Goal: Task Accomplishment & Management: Manage account settings

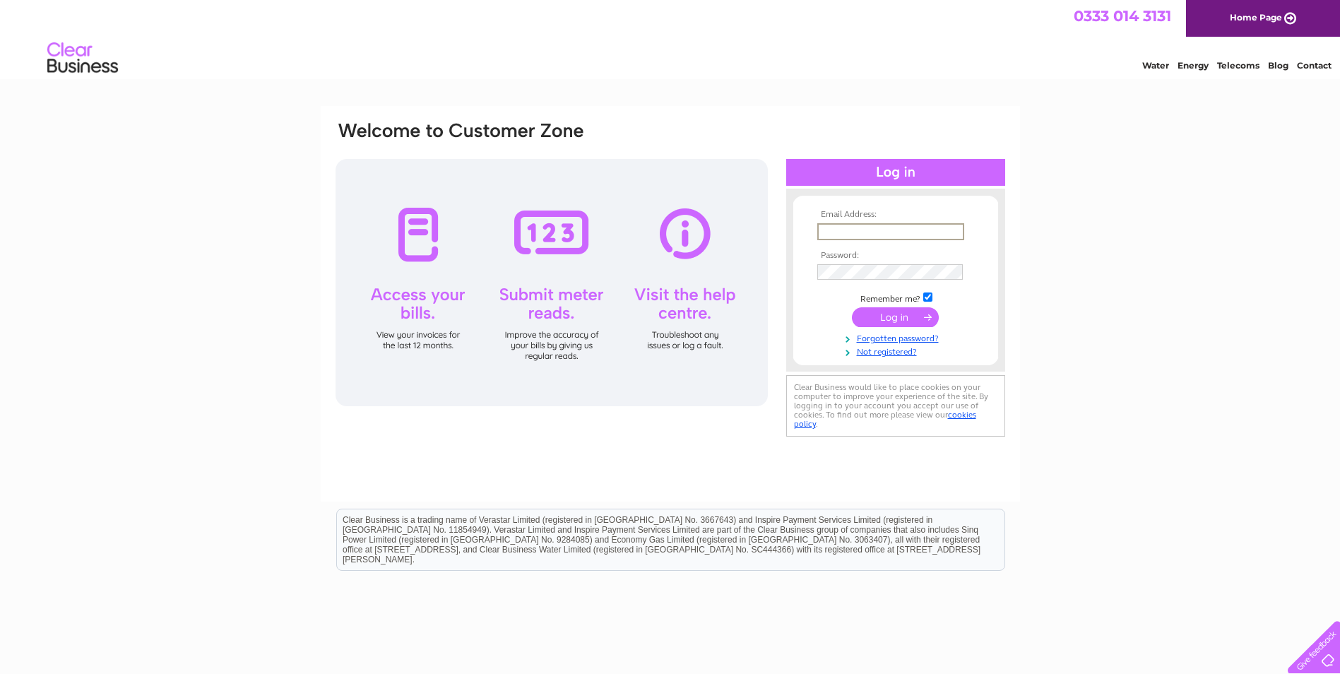
click at [840, 227] on input "text" at bounding box center [890, 231] width 147 height 17
click at [852, 232] on input "text" at bounding box center [890, 231] width 147 height 17
type input "piriyarajs@gmail.com"
click at [871, 314] on input "submit" at bounding box center [895, 316] width 87 height 20
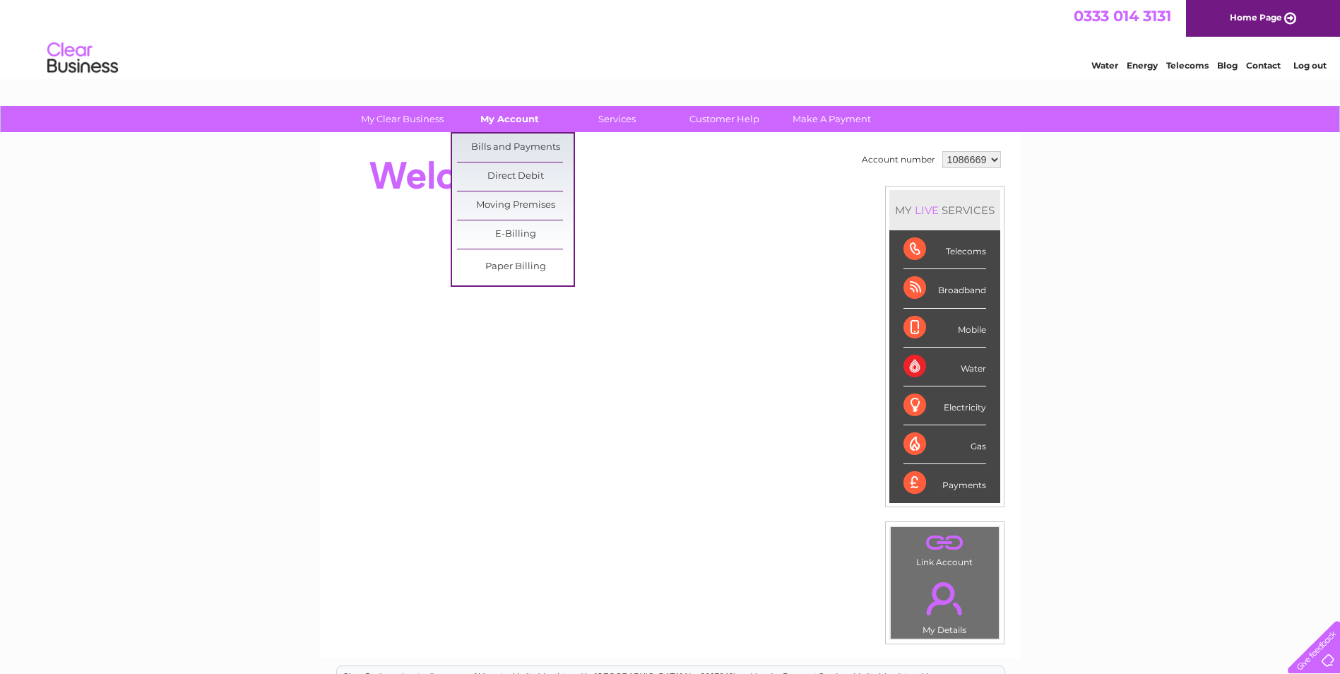
click at [523, 112] on link "My Account" at bounding box center [509, 119] width 117 height 26
click at [509, 147] on link "Bills and Payments" at bounding box center [515, 147] width 117 height 28
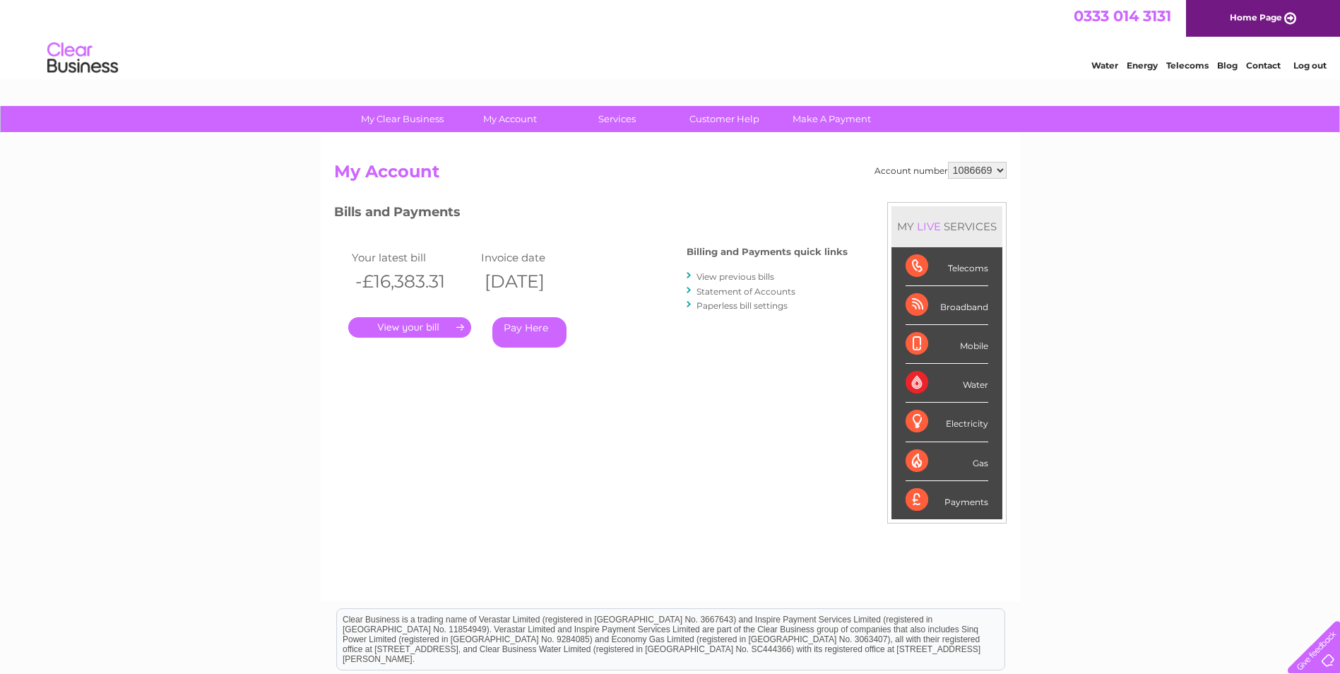
click at [727, 276] on link "View previous bills" at bounding box center [735, 276] width 78 height 11
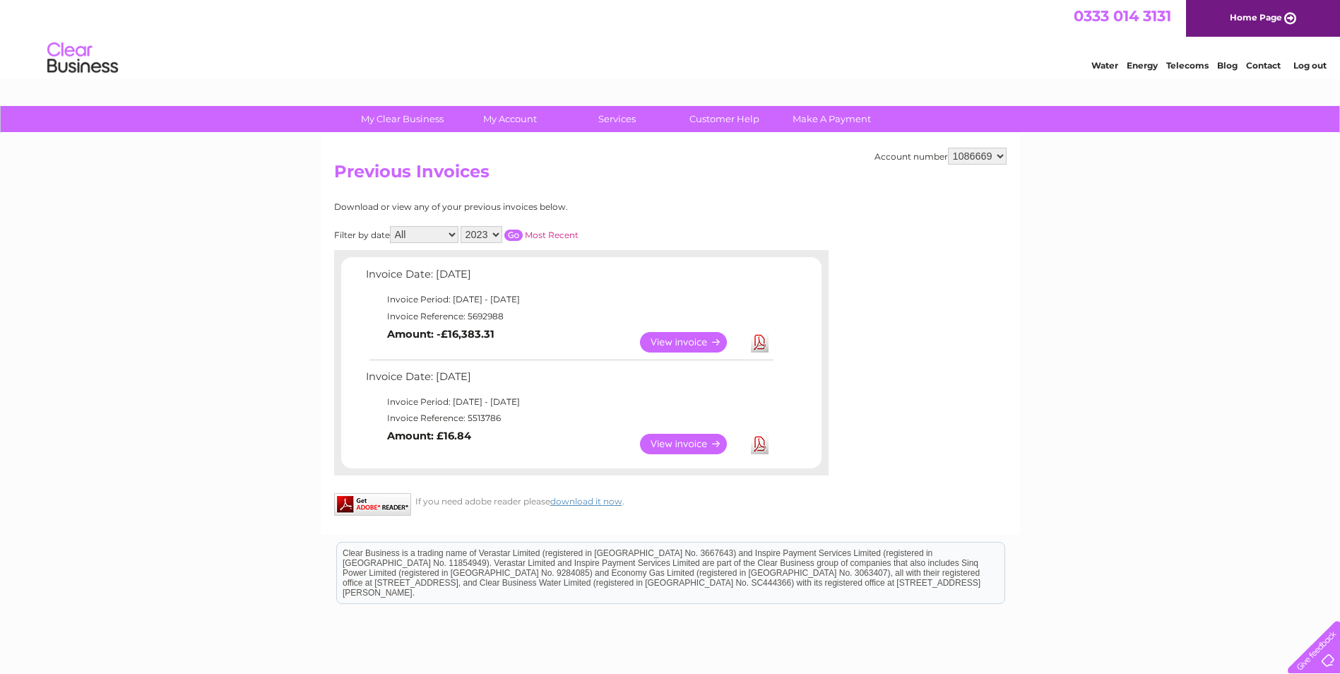
click at [1000, 153] on select "1086669 1092029" at bounding box center [977, 156] width 59 height 17
select select "1092029"
click at [948, 148] on select "1086669 1092029" at bounding box center [977, 156] width 59 height 17
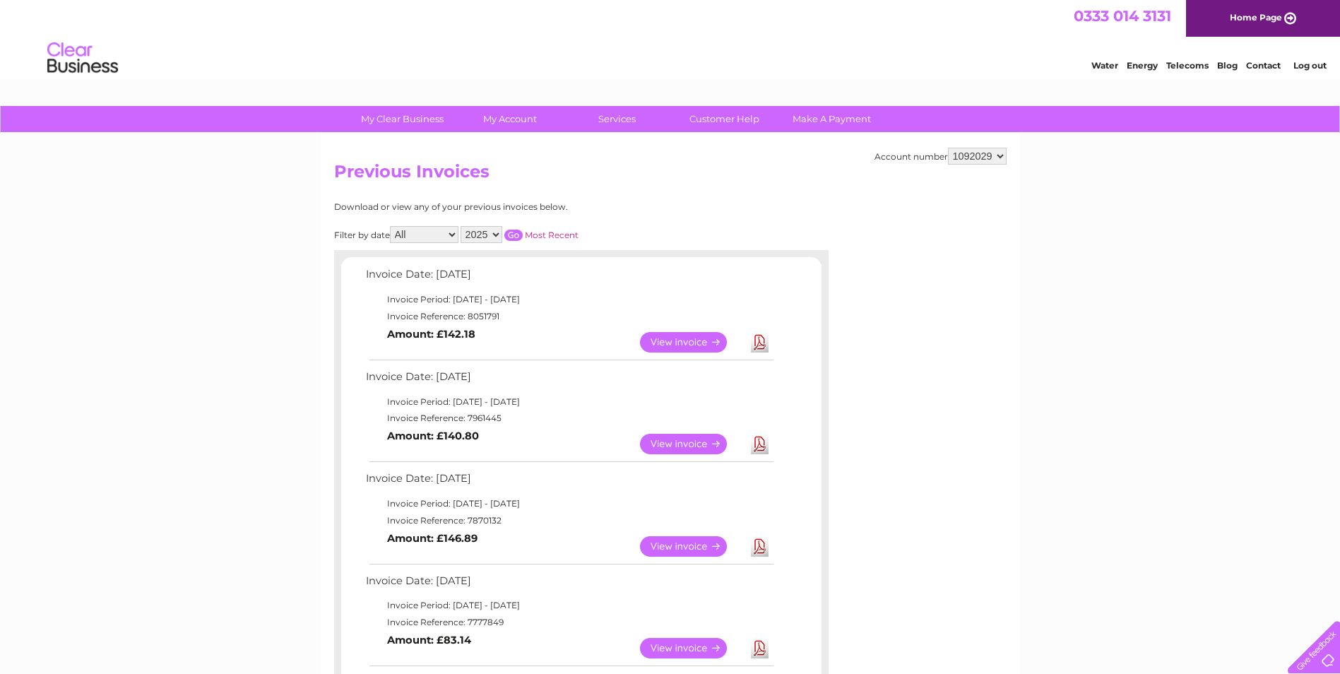
click at [695, 549] on link "View" at bounding box center [692, 546] width 104 height 20
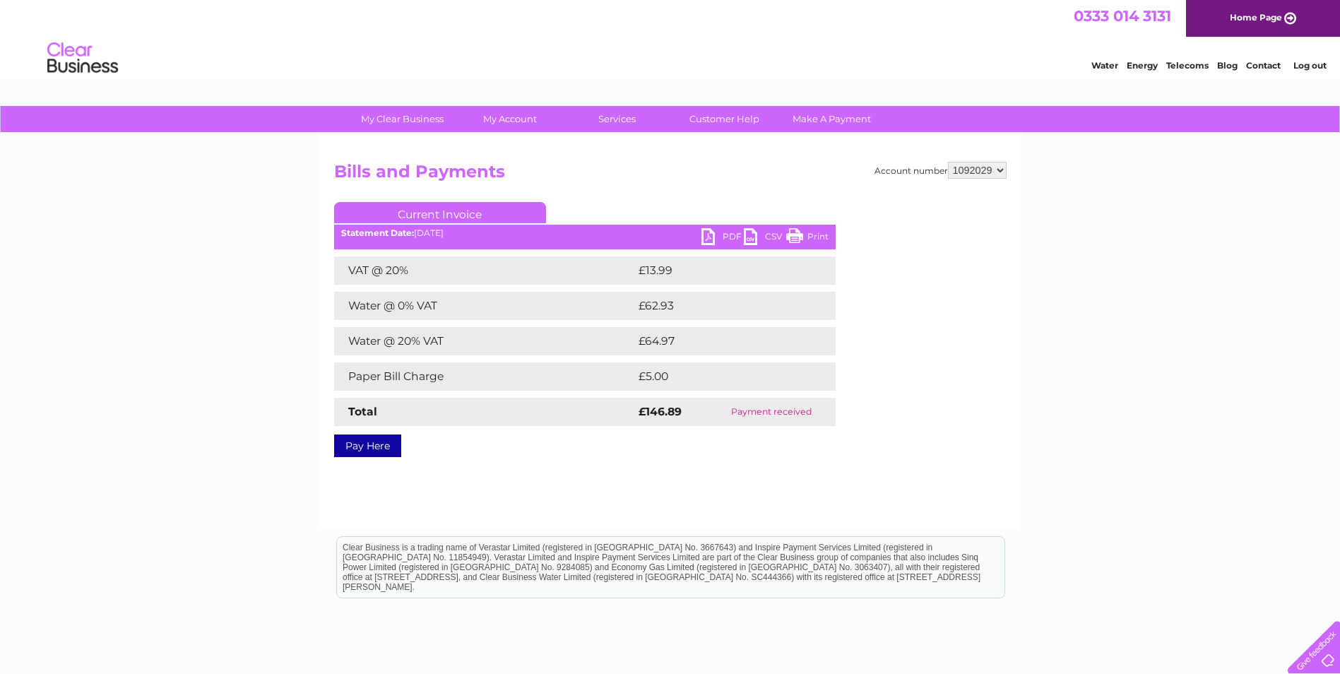
click at [704, 232] on link "PDF" at bounding box center [722, 238] width 42 height 20
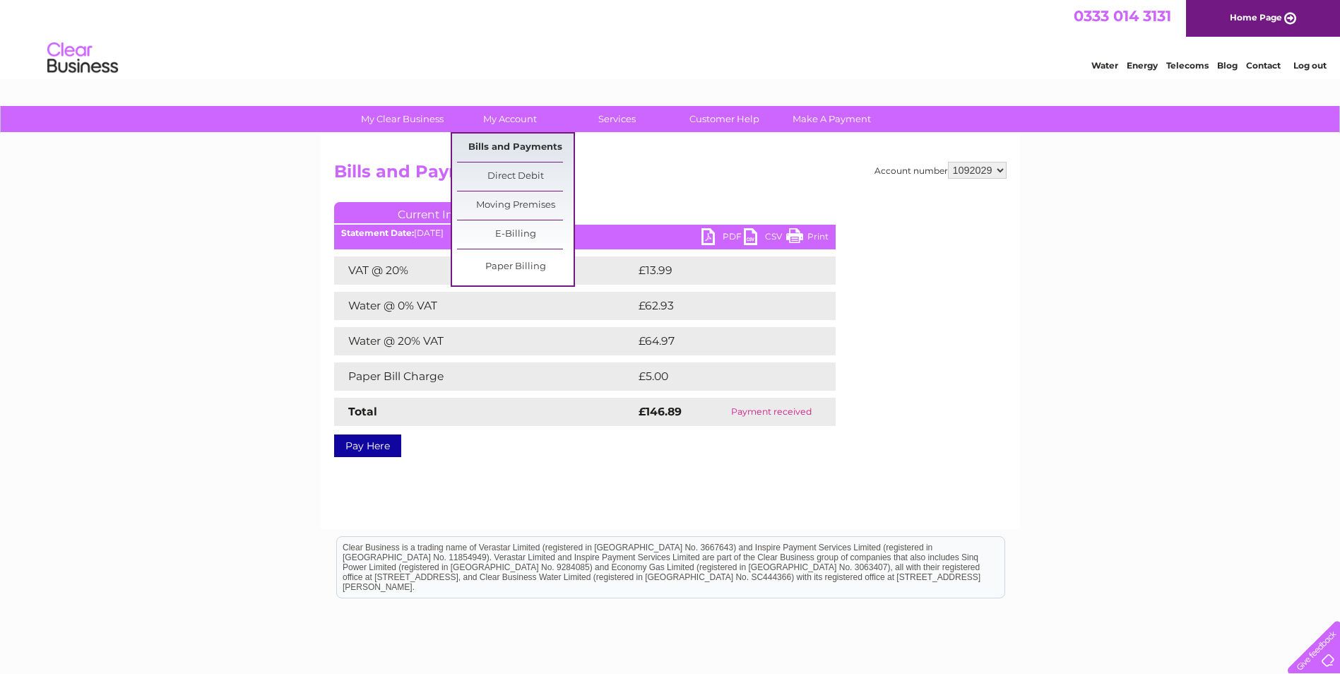
click at [492, 143] on link "Bills and Payments" at bounding box center [515, 147] width 117 height 28
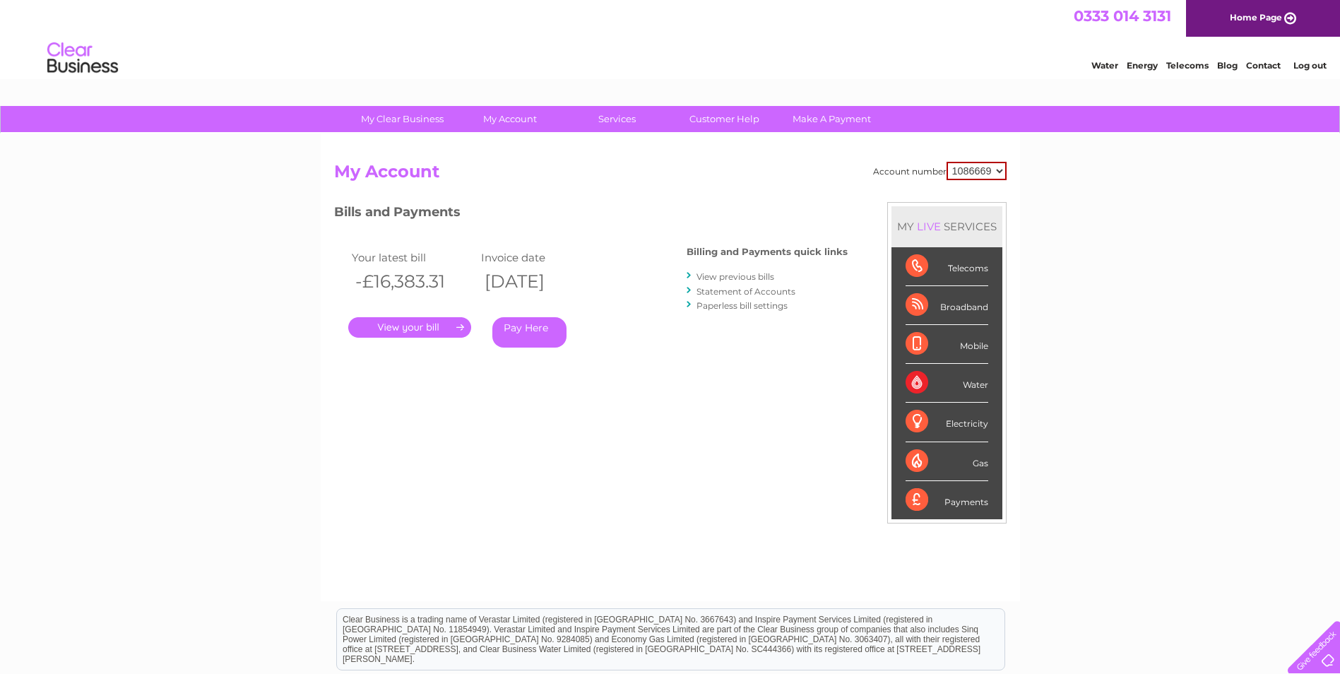
click at [744, 280] on link "View previous bills" at bounding box center [735, 276] width 78 height 11
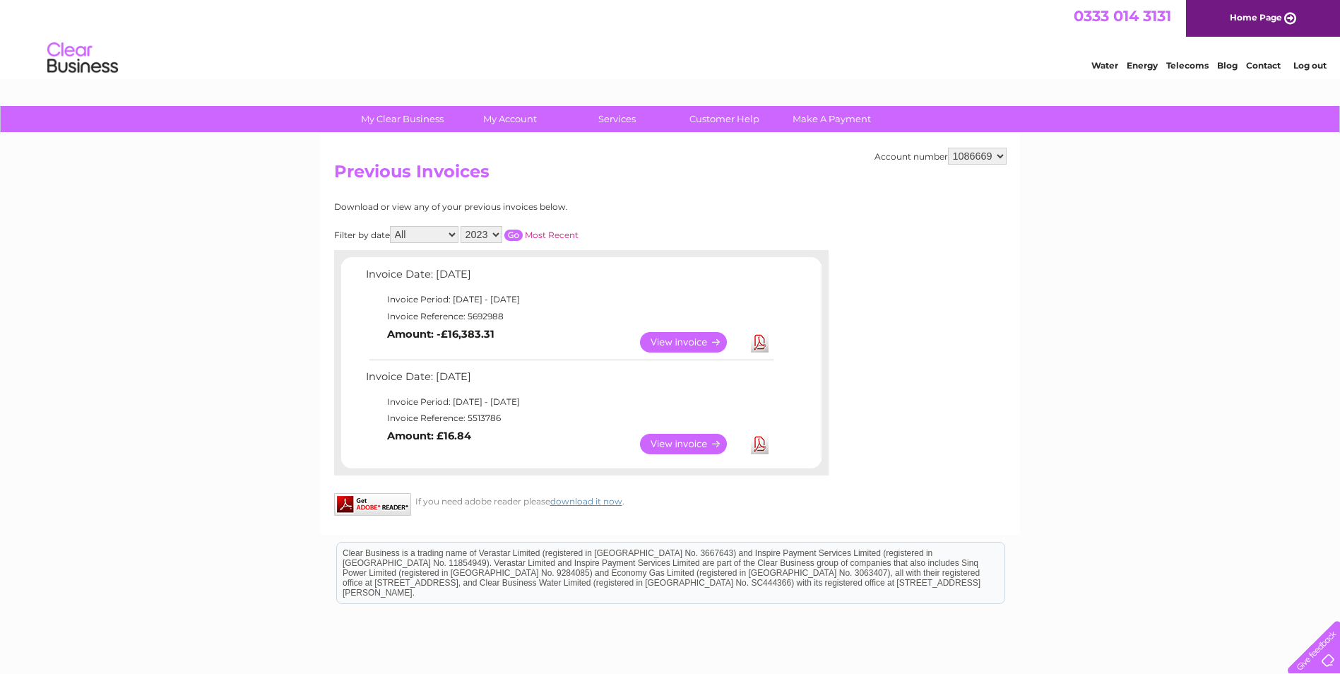
click at [999, 157] on select "1086669 1092029" at bounding box center [977, 156] width 59 height 17
select select "1092029"
click at [948, 148] on select "1086669 1092029" at bounding box center [977, 156] width 59 height 17
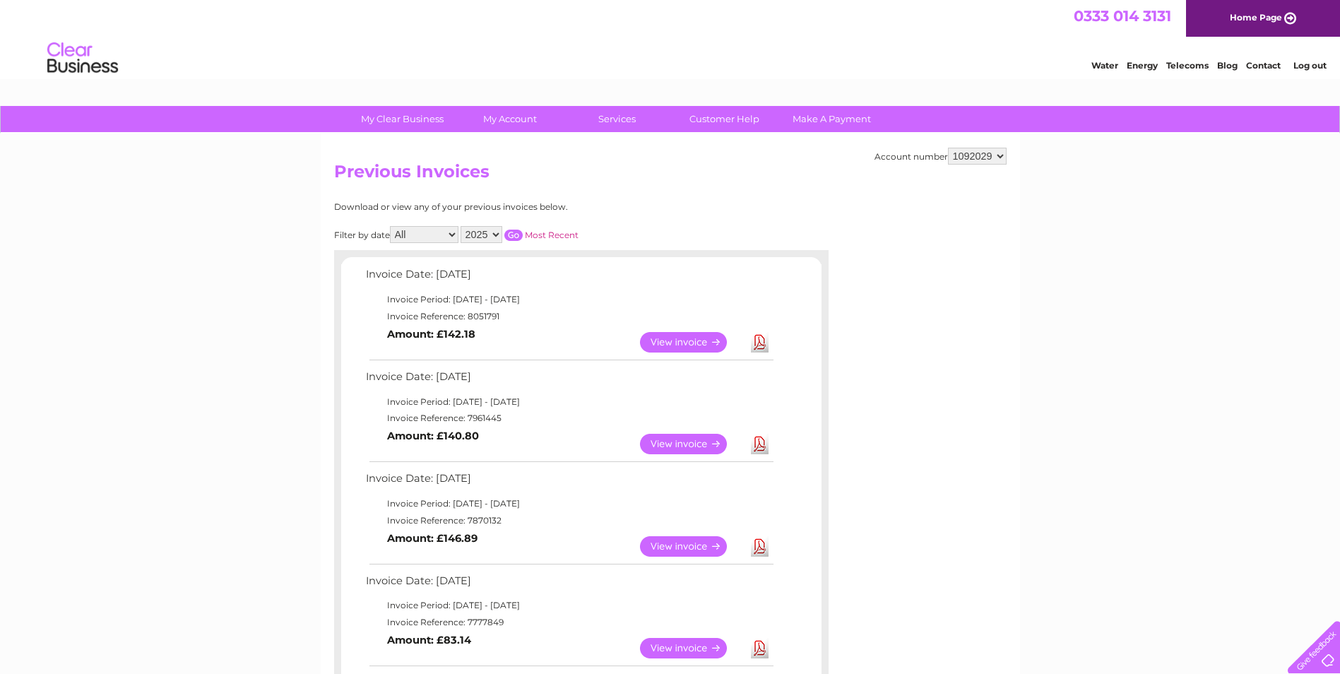
click at [684, 442] on link "View" at bounding box center [692, 444] width 104 height 20
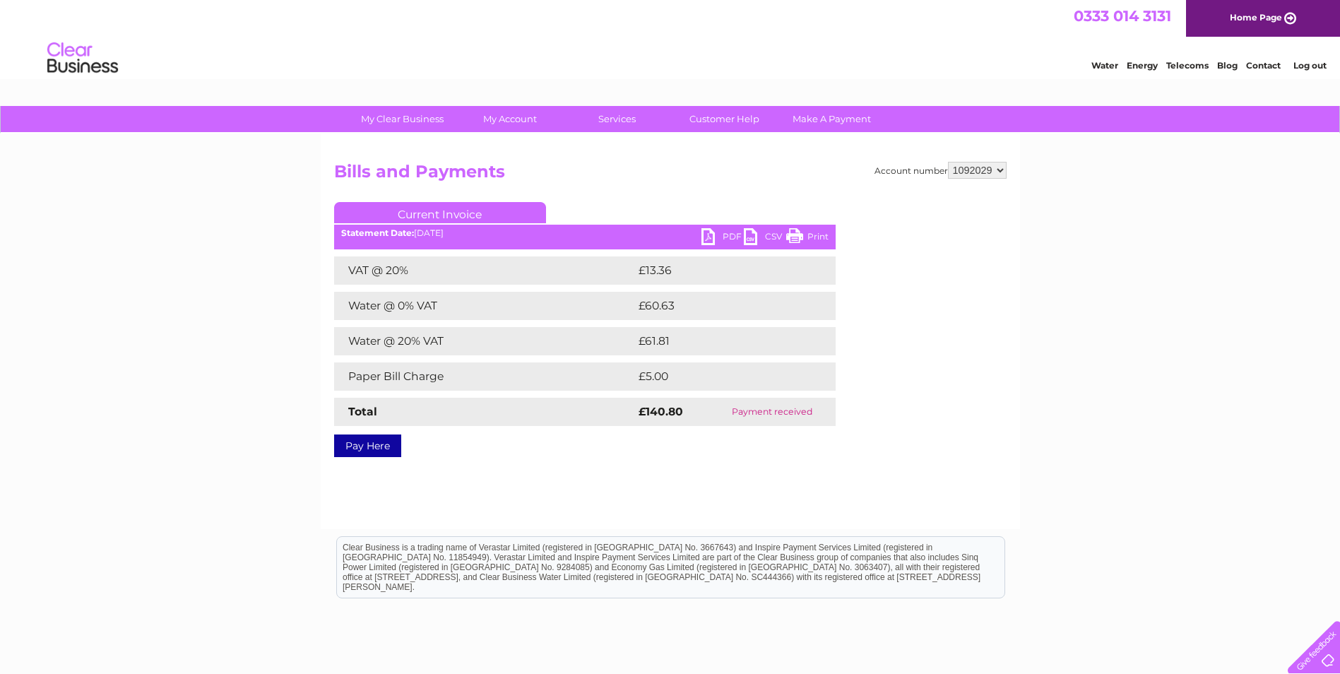
click at [720, 234] on link "PDF" at bounding box center [722, 238] width 42 height 20
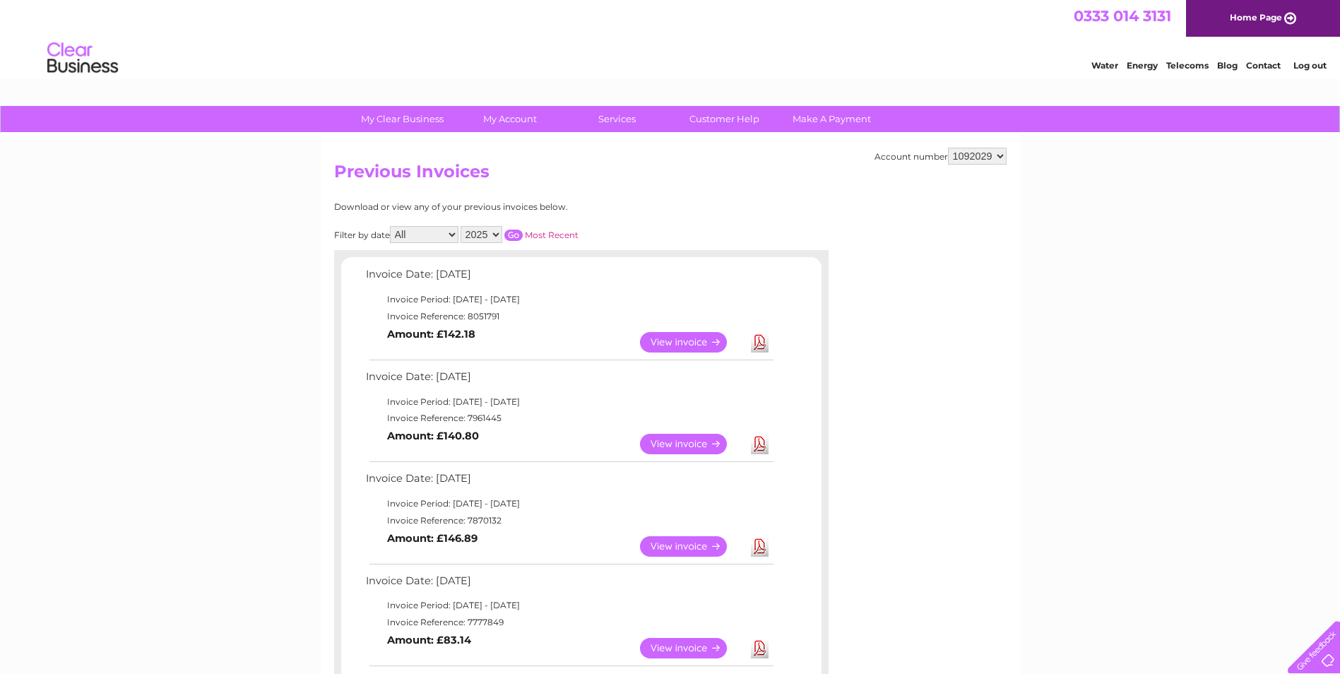
click at [672, 344] on link "View" at bounding box center [692, 342] width 104 height 20
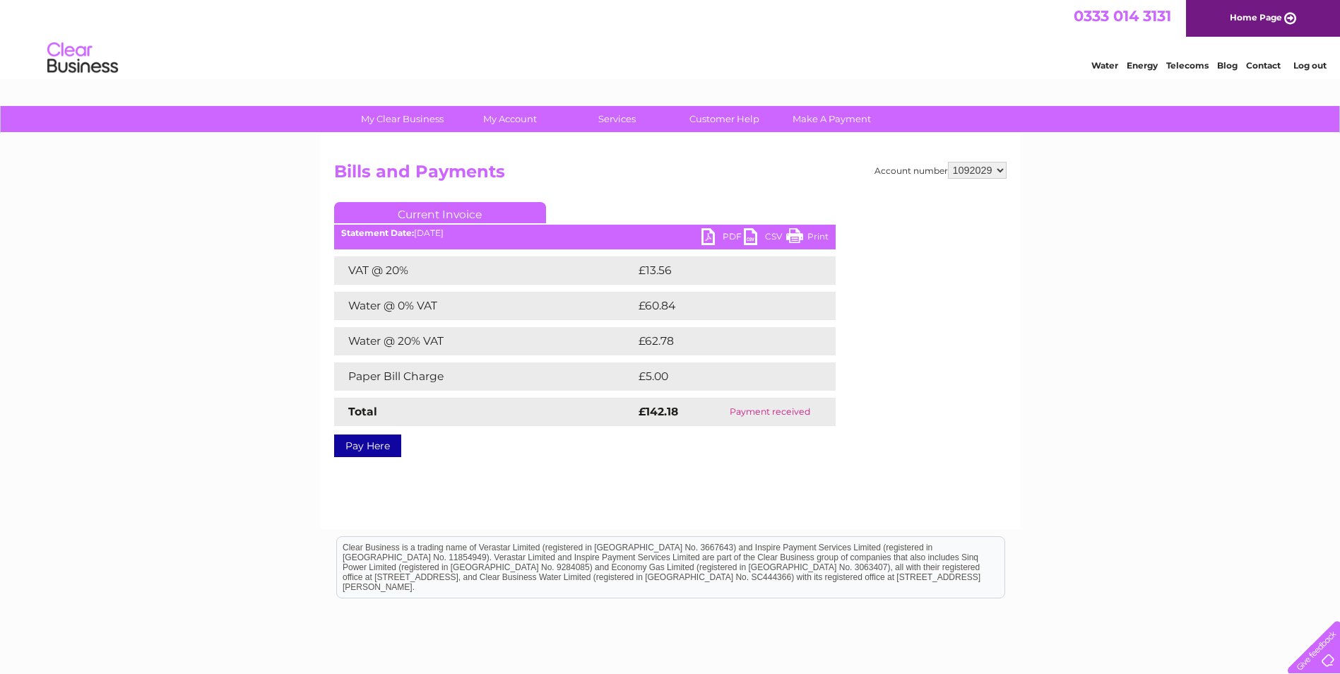
click at [718, 238] on link "PDF" at bounding box center [722, 238] width 42 height 20
click at [1299, 64] on link "Log out" at bounding box center [1309, 65] width 33 height 11
